Goal: Transaction & Acquisition: Subscribe to service/newsletter

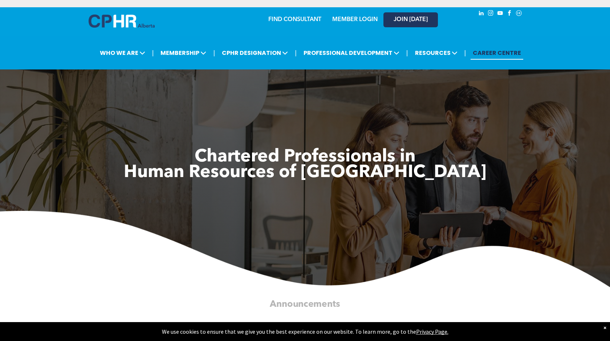
click at [396, 24] on link "JOIN [DATE]" at bounding box center [410, 19] width 54 height 15
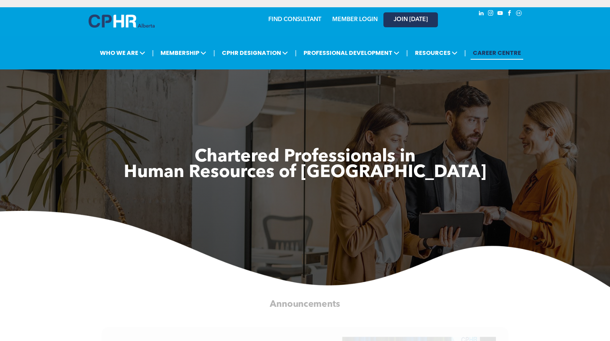
click at [386, 20] on link "JOIN [DATE]" at bounding box center [410, 19] width 54 height 15
click at [425, 17] on span "JOIN [DATE]" at bounding box center [411, 19] width 34 height 7
click at [413, 13] on link "JOIN [DATE]" at bounding box center [410, 19] width 54 height 15
